Goal: Entertainment & Leisure: Consume media (video, audio)

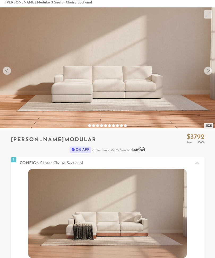
scroll to position [27, 0]
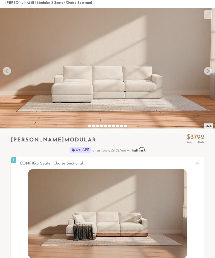
click at [209, 70] on div at bounding box center [208, 71] width 8 height 8
click at [207, 71] on div at bounding box center [208, 71] width 8 height 8
click at [210, 73] on div at bounding box center [208, 71] width 8 height 8
click at [96, 125] on div at bounding box center [97, 126] width 3 height 3
click at [111, 126] on div at bounding box center [109, 126] width 3 height 3
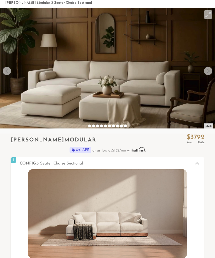
click at [104, 124] on video at bounding box center [107, 68] width 215 height 121
click at [118, 125] on div at bounding box center [117, 126] width 3 height 3
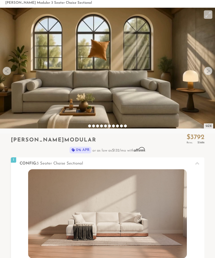
click at [121, 125] on div at bounding box center [121, 126] width 3 height 3
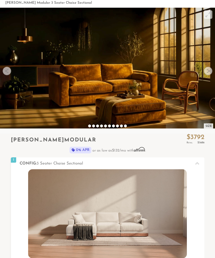
click at [126, 124] on video at bounding box center [107, 68] width 215 height 121
click at [104, 121] on video at bounding box center [107, 68] width 215 height 121
click at [106, 124] on video at bounding box center [107, 68] width 215 height 121
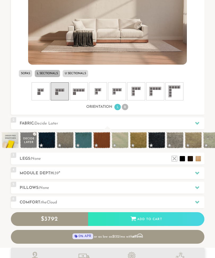
scroll to position [221, 0]
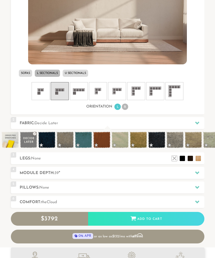
click at [194, 173] on div at bounding box center [196, 173] width 11 height 11
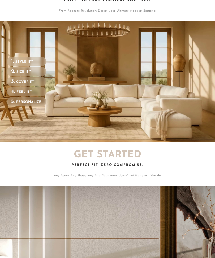
scroll to position [637, 0]
